Goal: Task Accomplishment & Management: Complete application form

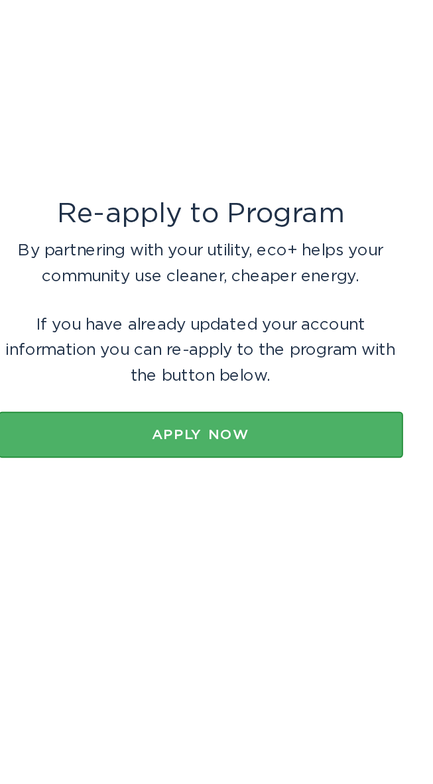
click at [243, 439] on div "Apply now" at bounding box center [216, 438] width 219 height 8
